Goal: Transaction & Acquisition: Purchase product/service

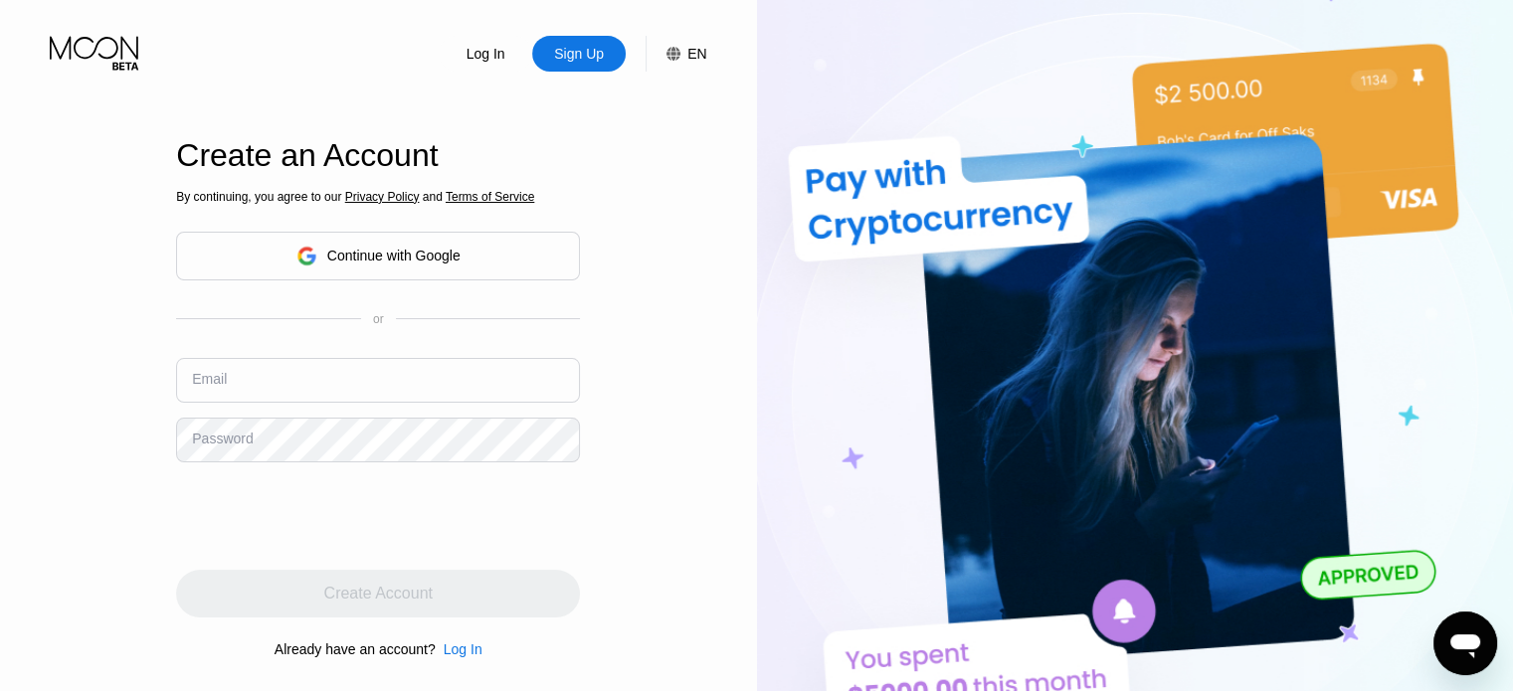
click at [304, 244] on div "Continue with Google" at bounding box center [378, 256] width 164 height 31
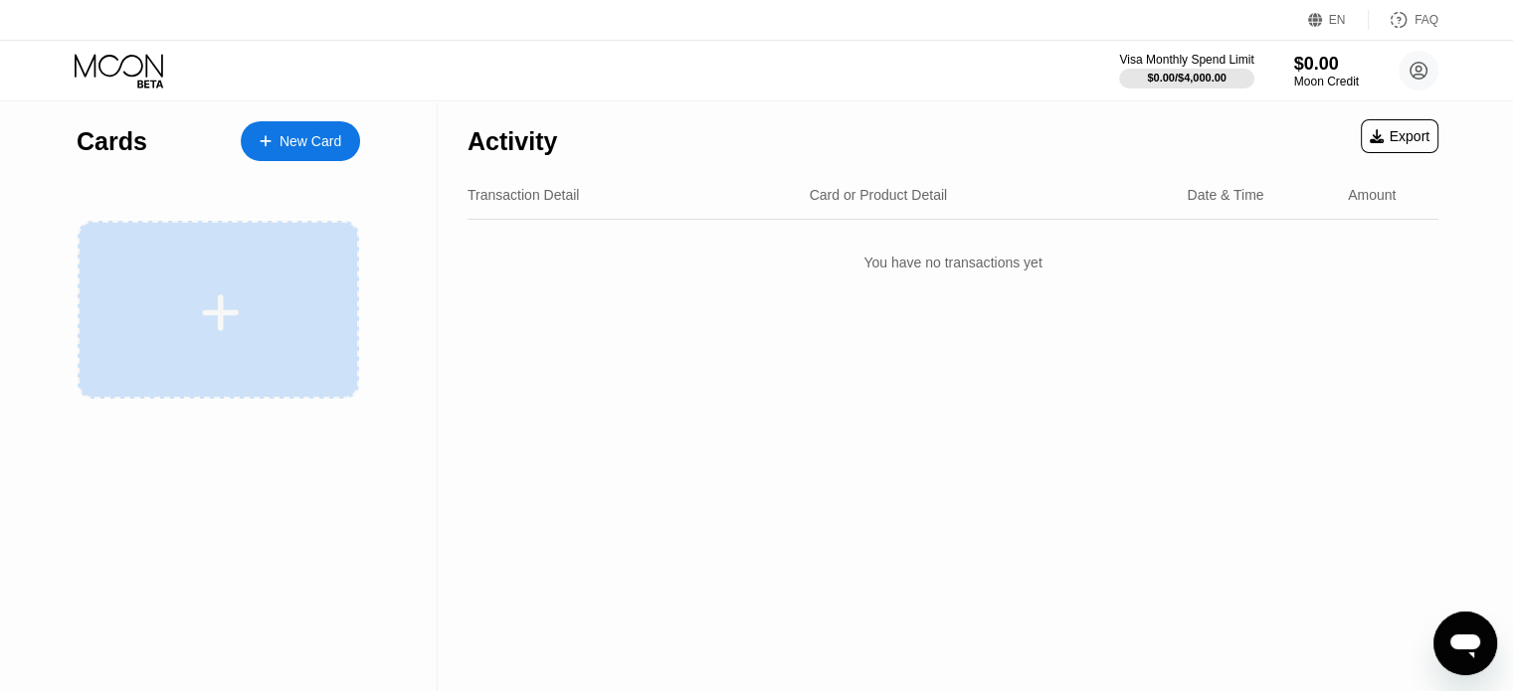
click at [218, 286] on div at bounding box center [219, 310] width 282 height 178
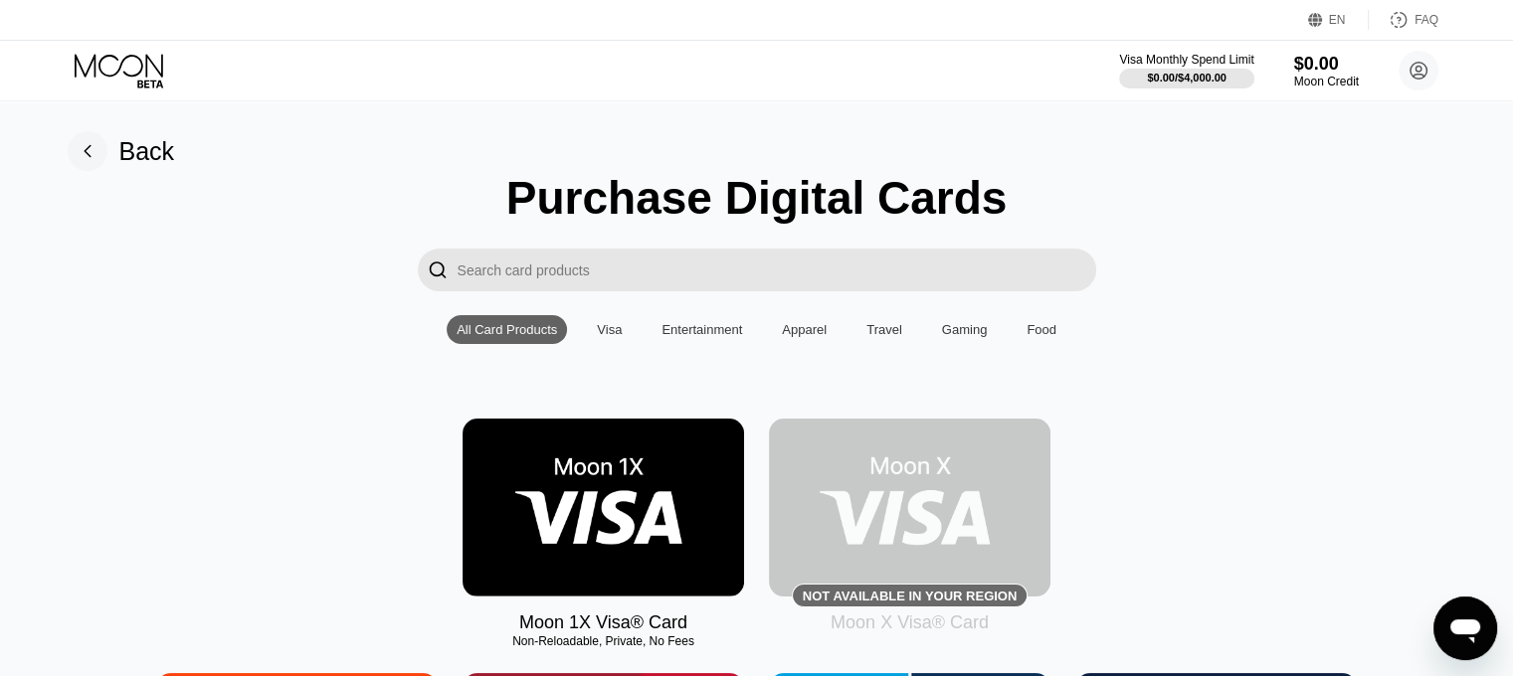
click at [615, 564] on img at bounding box center [604, 508] width 282 height 178
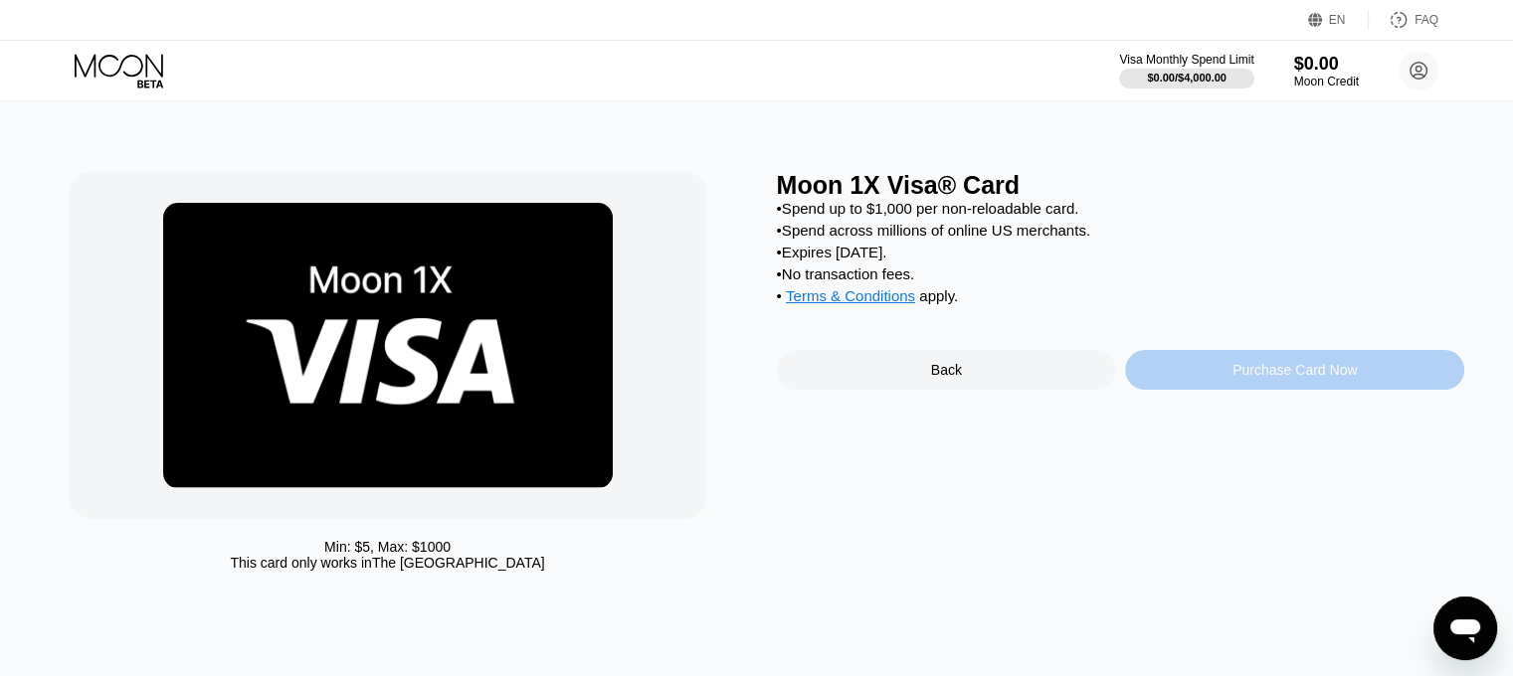
click at [1399, 390] on div "Purchase Card Now" at bounding box center [1294, 370] width 339 height 40
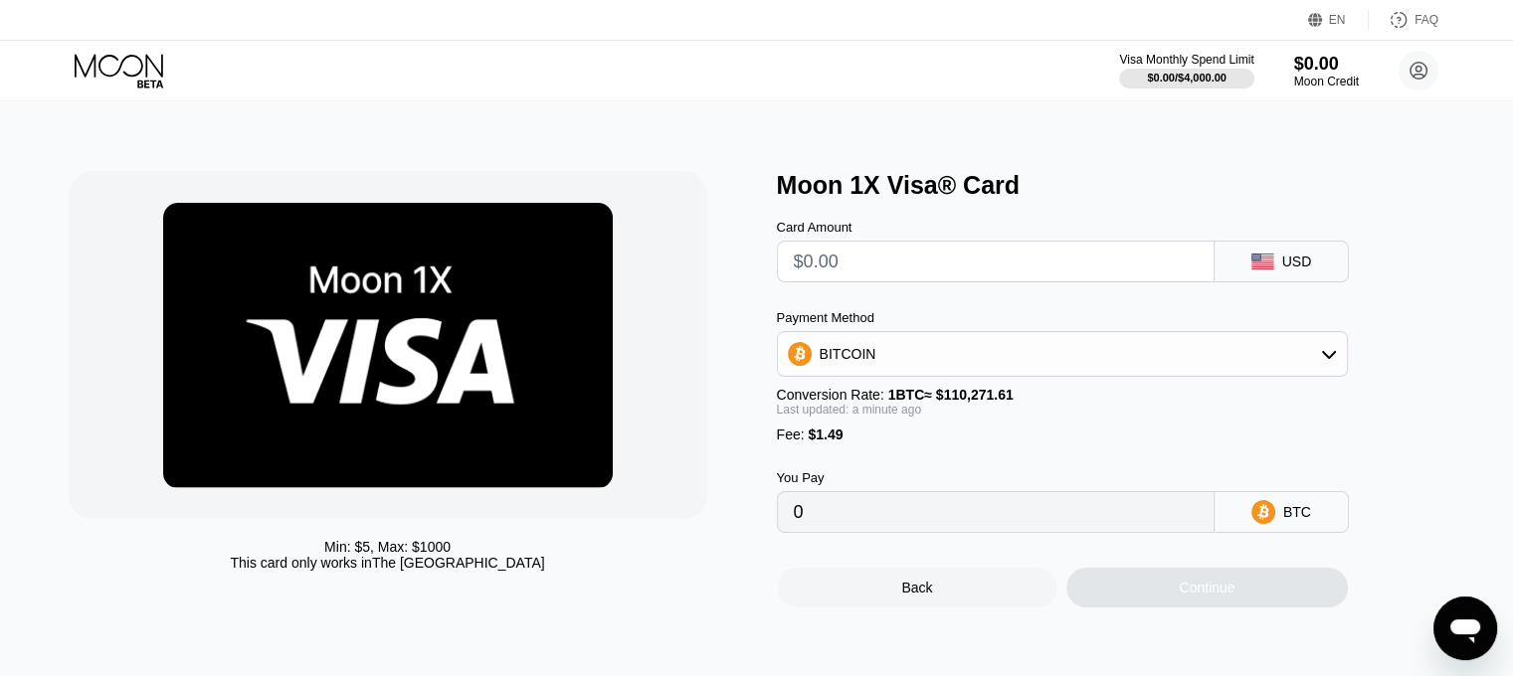
click at [1064, 259] on input "text" at bounding box center [996, 262] width 404 height 40
click at [1297, 374] on div "BITCOIN" at bounding box center [1062, 354] width 569 height 40
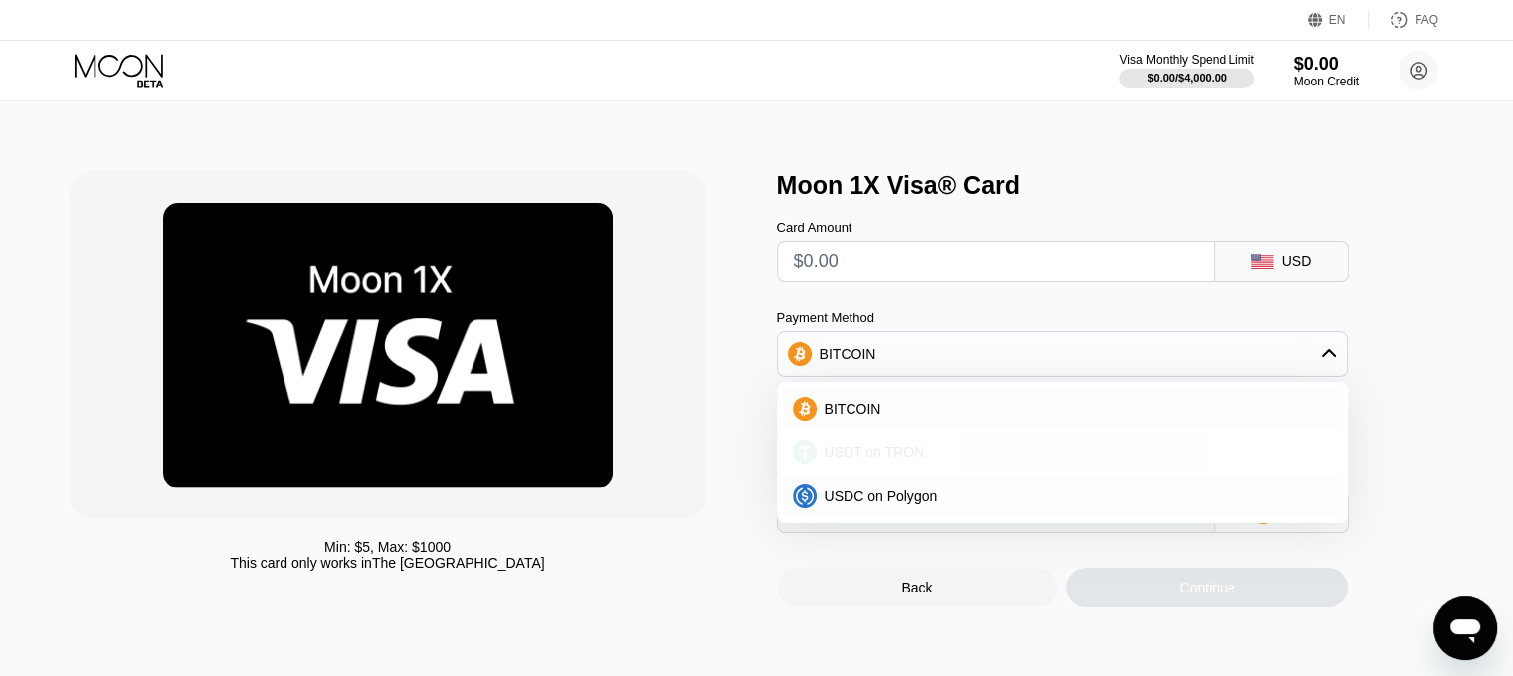
click at [1021, 473] on div "USDT on TRON" at bounding box center [1062, 453] width 559 height 40
type input "0.00"
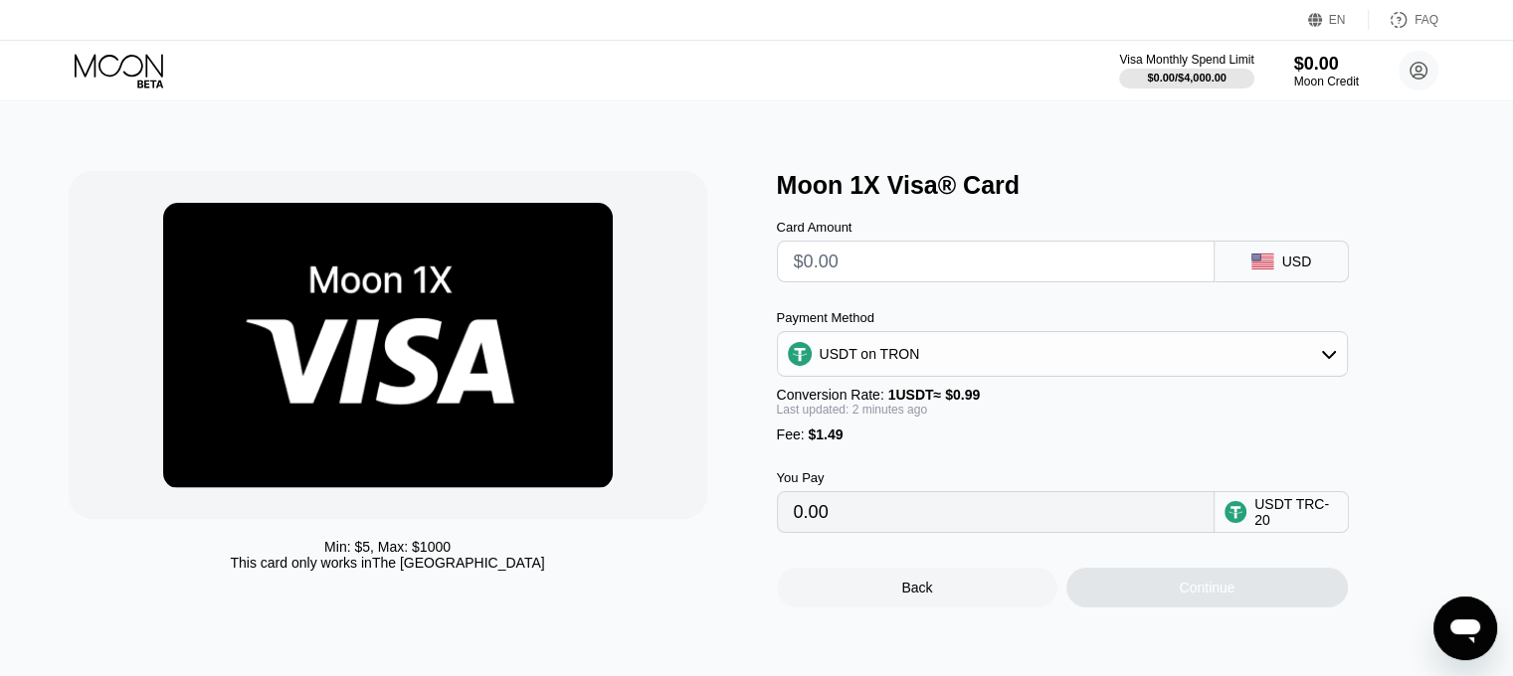
click at [934, 282] on input "text" at bounding box center [996, 262] width 404 height 40
type input "$1000"
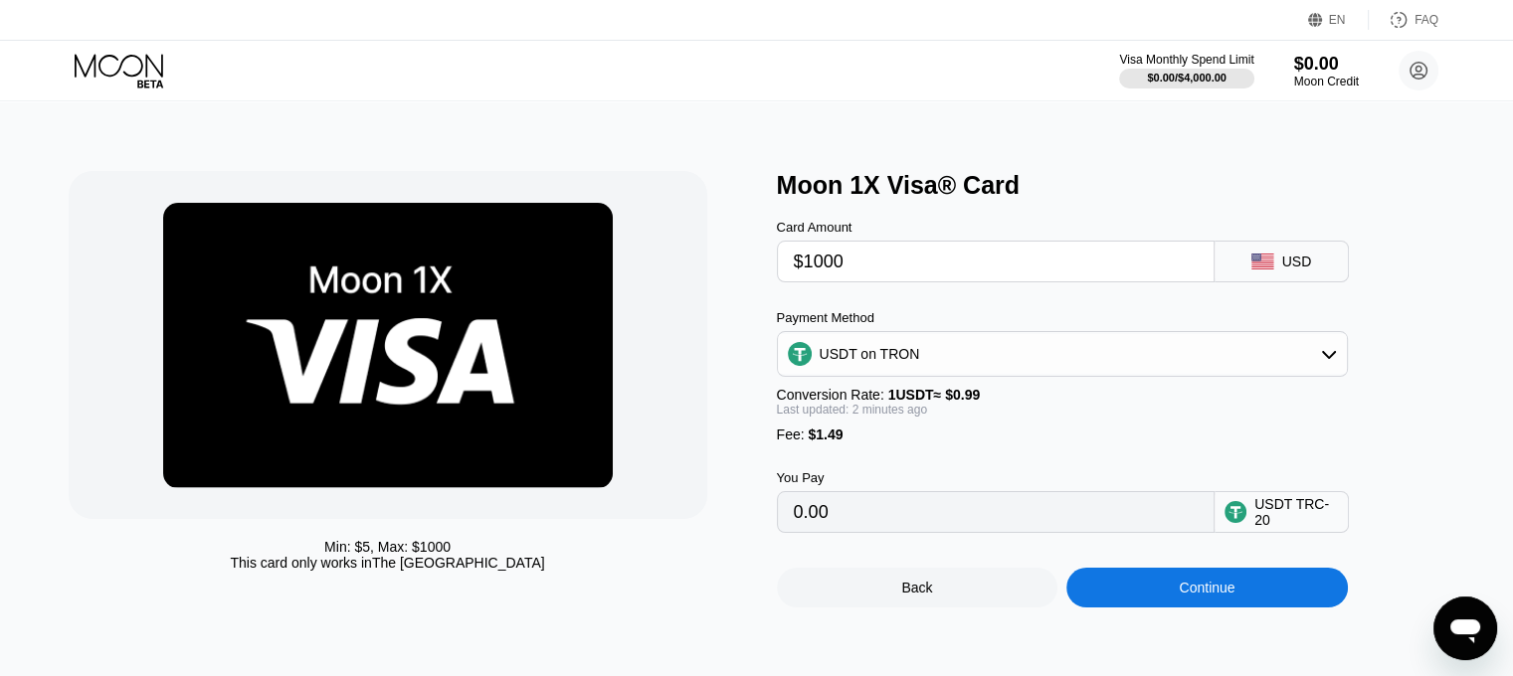
type input "1011.61"
